Goal: Task Accomplishment & Management: Use online tool/utility

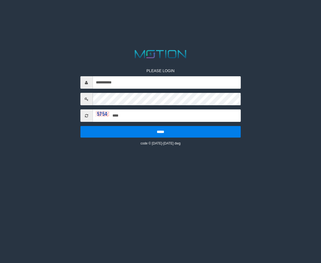
type input "****"
click at [80, 126] on input "*****" at bounding box center [160, 132] width 161 height 12
